Goal: Information Seeking & Learning: Learn about a topic

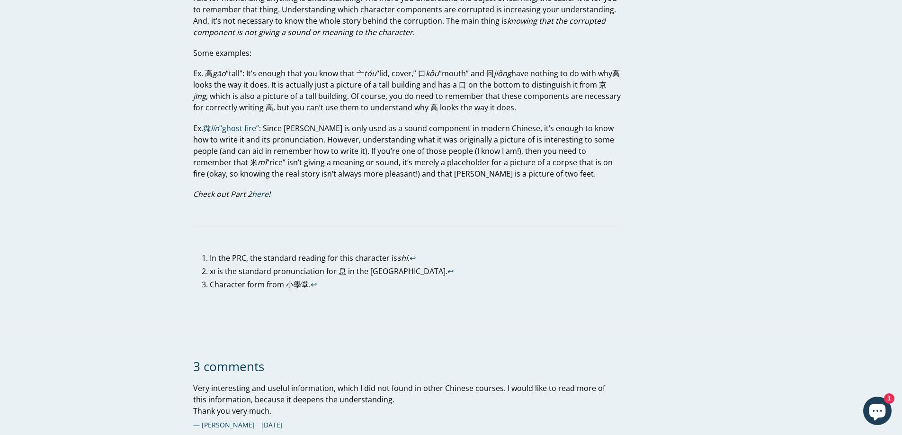
scroll to position [1374, 0]
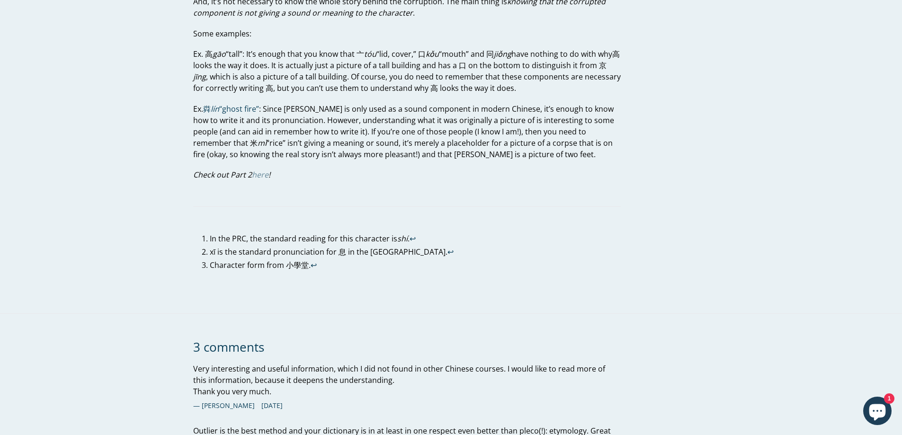
click at [265, 175] on link "here" at bounding box center [260, 175] width 17 height 11
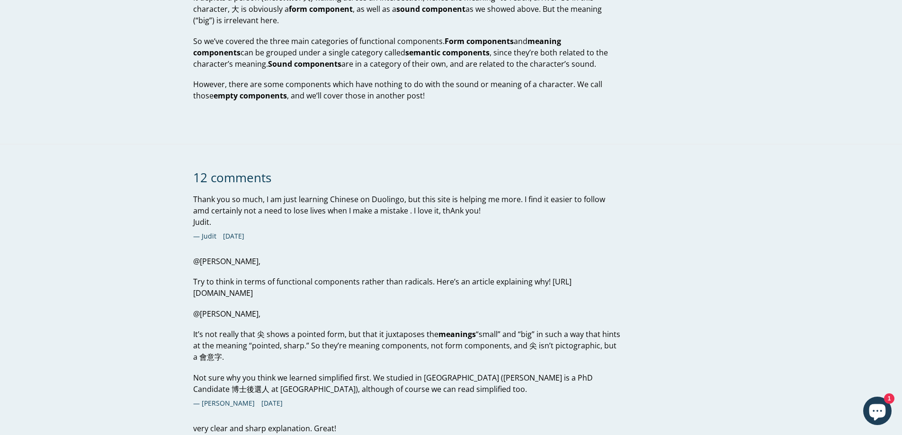
scroll to position [1705, 0]
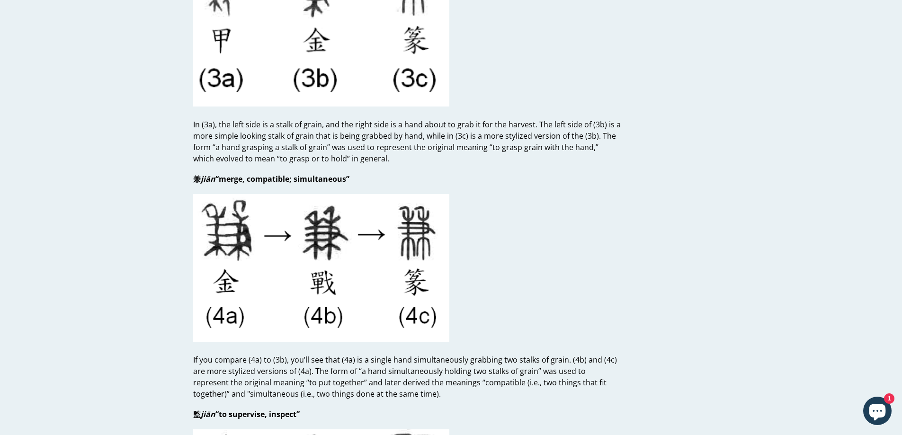
scroll to position [1232, 0]
